Goal: Browse casually

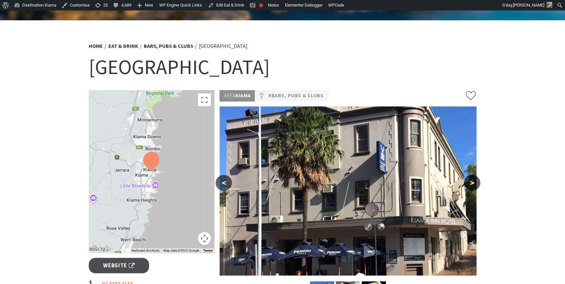
scroll to position [59, 0]
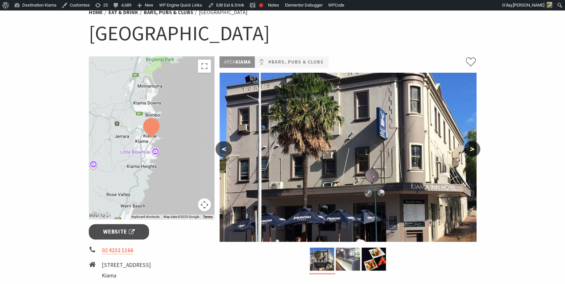
click at [348, 256] on img at bounding box center [348, 259] width 24 height 23
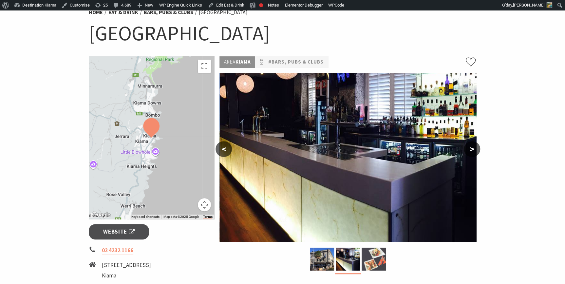
click at [379, 258] on img at bounding box center [374, 259] width 24 height 23
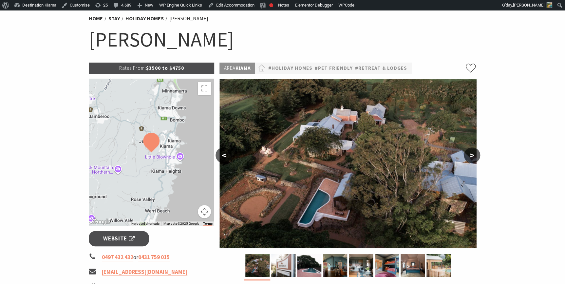
scroll to position [59, 0]
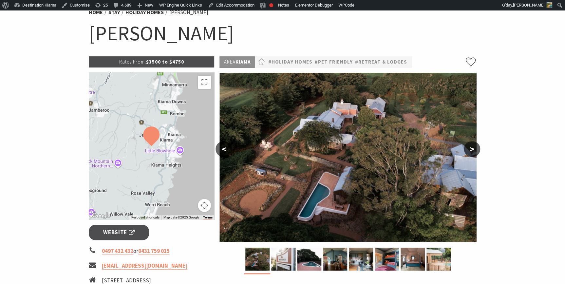
click at [474, 148] on button ">" at bounding box center [472, 149] width 16 height 16
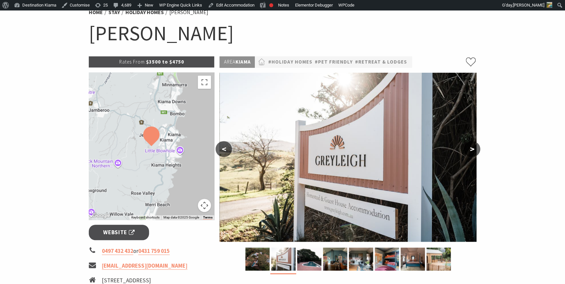
click at [474, 148] on button ">" at bounding box center [472, 149] width 16 height 16
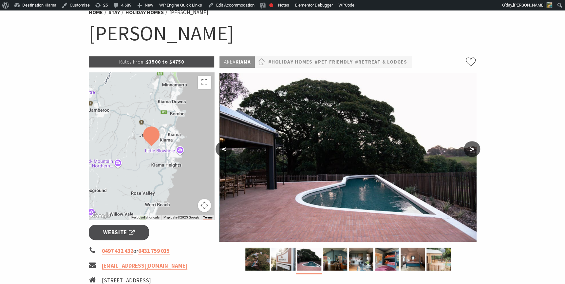
click at [472, 148] on button ">" at bounding box center [472, 149] width 16 height 16
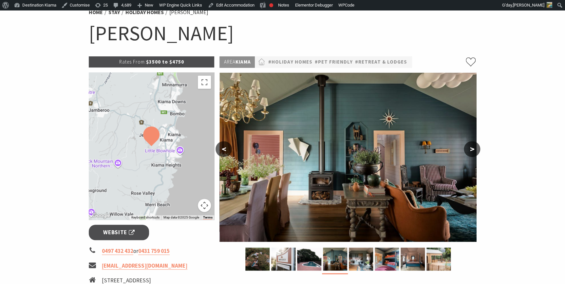
click at [472, 148] on button ">" at bounding box center [472, 149] width 16 height 16
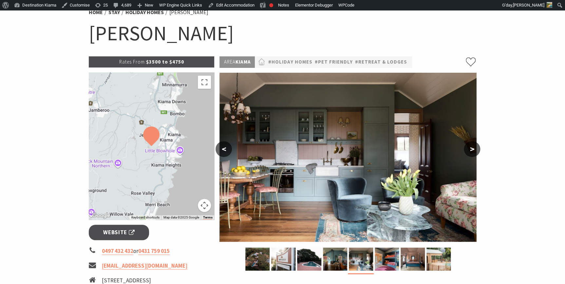
click at [472, 148] on button ">" at bounding box center [472, 149] width 16 height 16
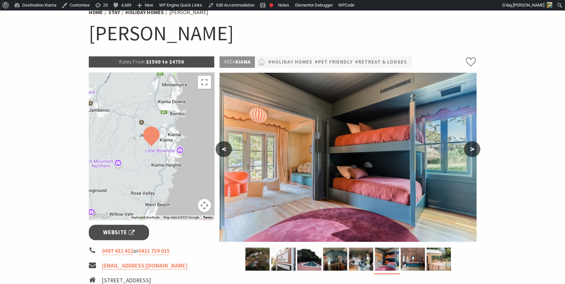
click at [472, 148] on button ">" at bounding box center [472, 149] width 16 height 16
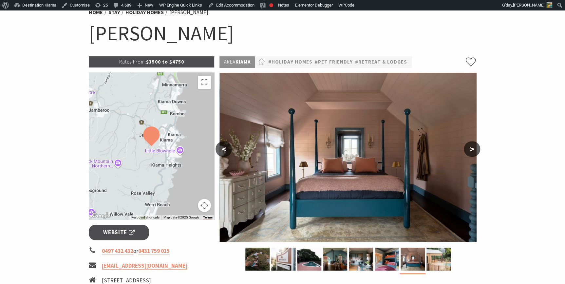
click at [472, 148] on button ">" at bounding box center [472, 149] width 16 height 16
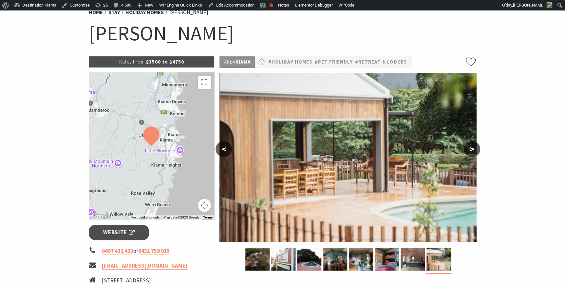
click at [472, 148] on button ">" at bounding box center [472, 149] width 16 height 16
